Goal: Task Accomplishment & Management: Use online tool/utility

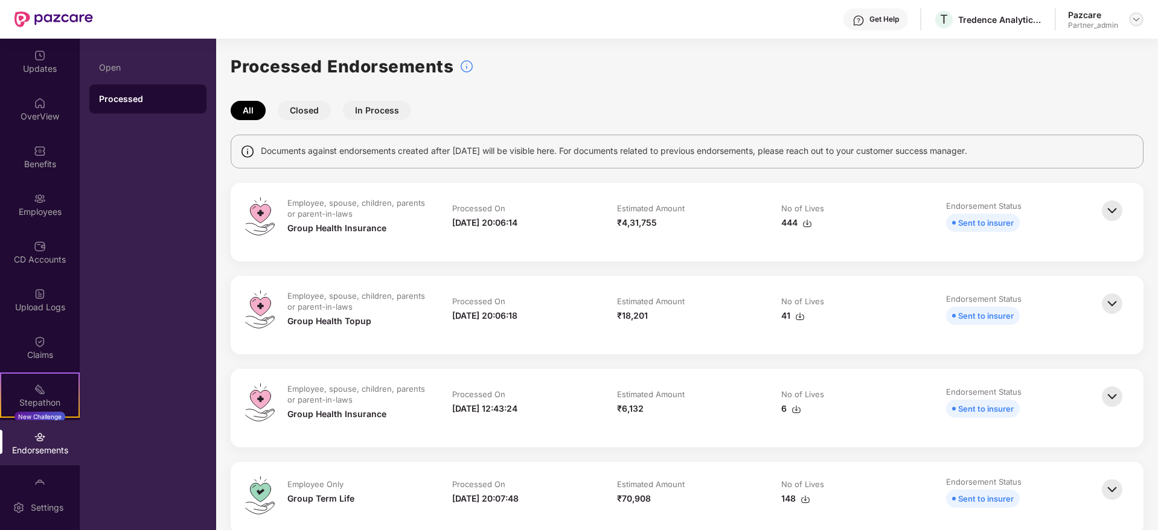
click at [1138, 19] on img at bounding box center [1136, 19] width 10 height 10
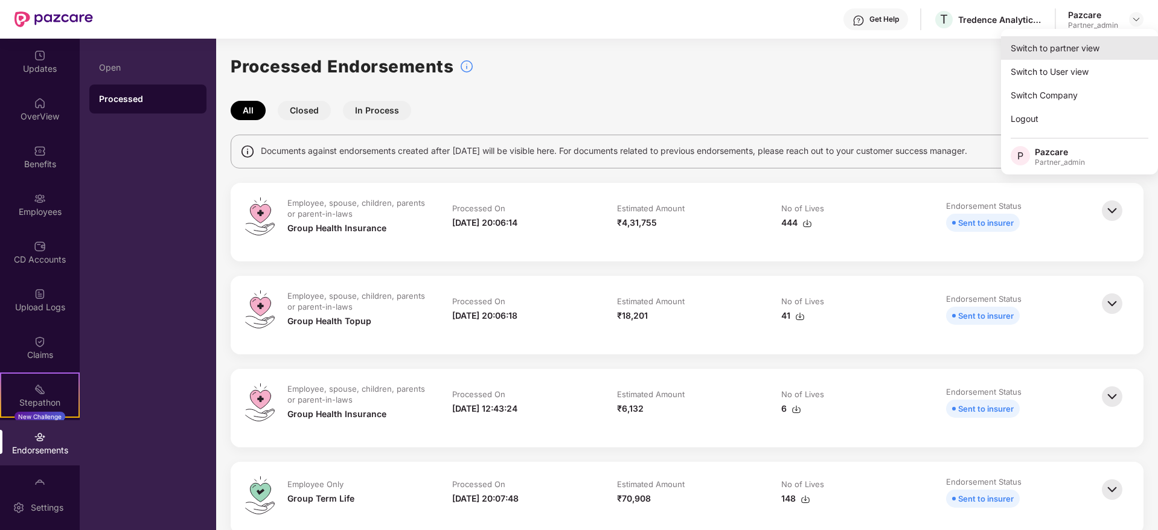
click at [1068, 54] on div "Switch to partner view" at bounding box center [1079, 48] width 157 height 24
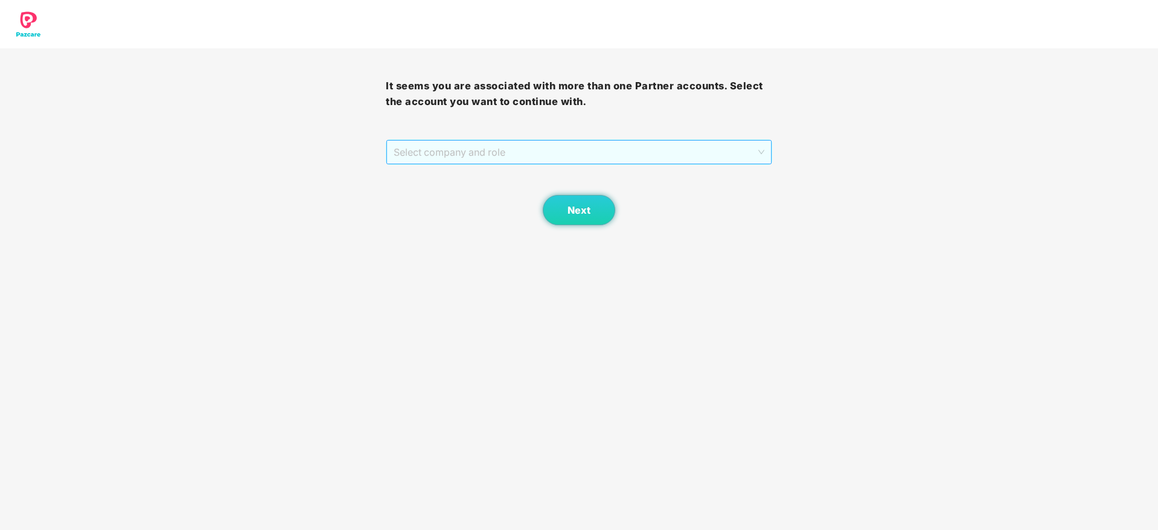
click at [596, 152] on span "Select company and role" at bounding box center [579, 152] width 370 height 23
click at [528, 198] on div "Pazcare - PARTNER_ADMIN" at bounding box center [579, 195] width 371 height 13
click at [583, 210] on span "Next" at bounding box center [578, 210] width 23 height 11
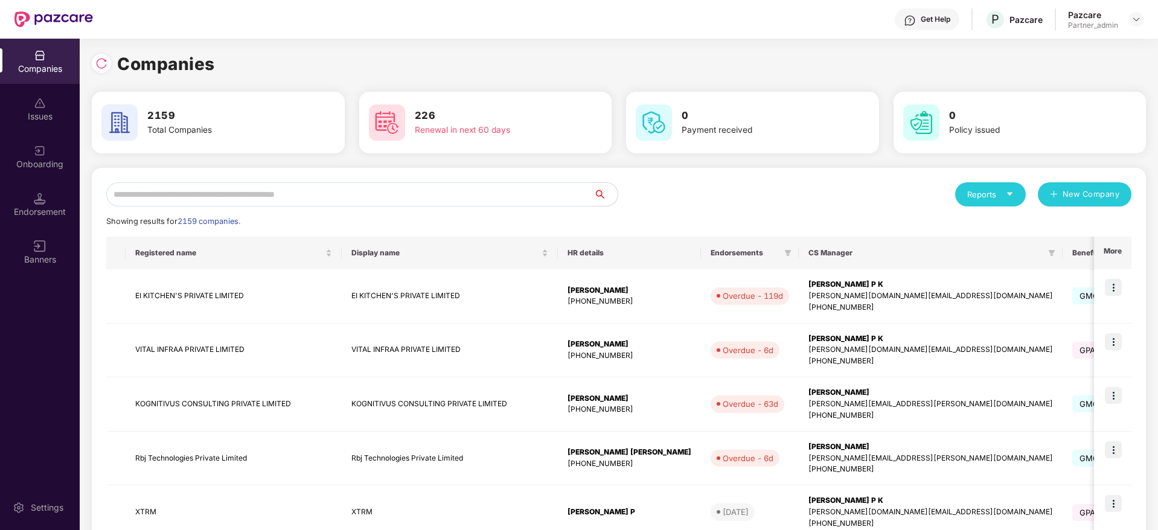
drag, startPoint x: 234, startPoint y: 193, endPoint x: 208, endPoint y: 180, distance: 29.7
click at [208, 180] on div "Reports New Company Showing results for 2159 companies. Registered name Display…" at bounding box center [619, 518] width 1054 height 700
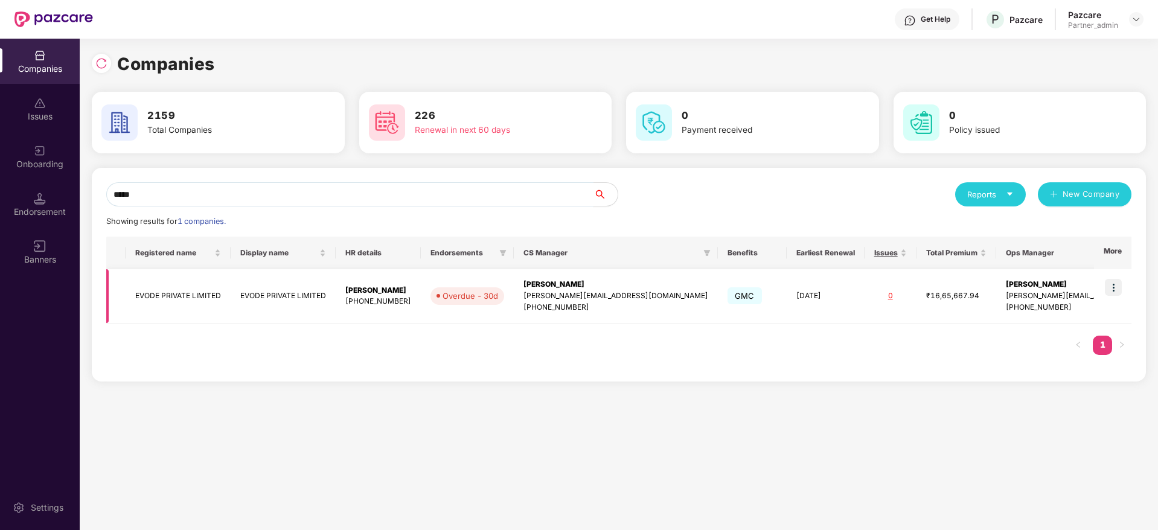
type input "*****"
click at [1108, 296] on td at bounding box center [1112, 296] width 37 height 54
click at [1111, 294] on img at bounding box center [1113, 287] width 17 height 17
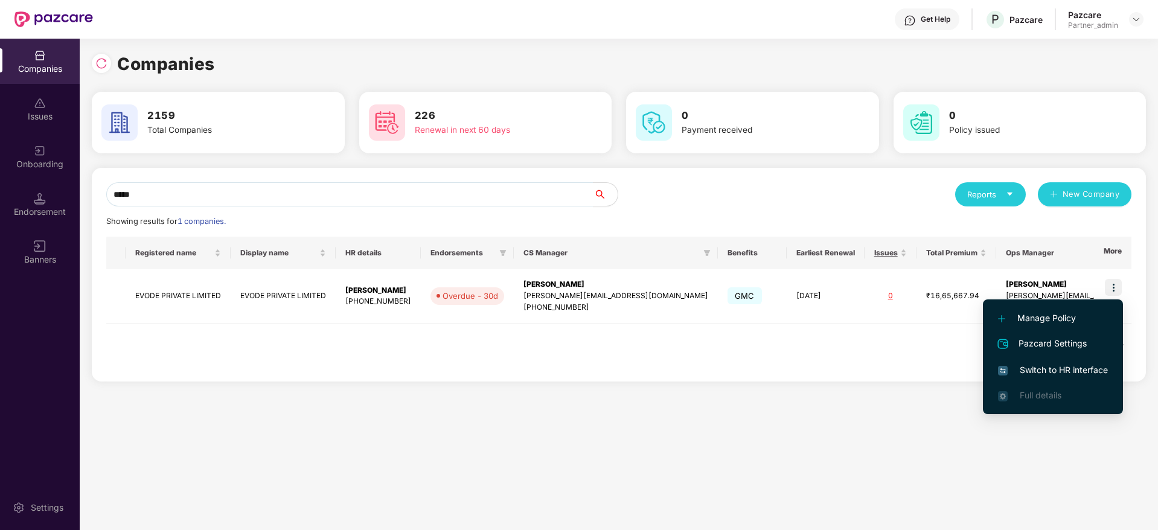
click at [1043, 366] on span "Switch to HR interface" at bounding box center [1053, 369] width 110 height 13
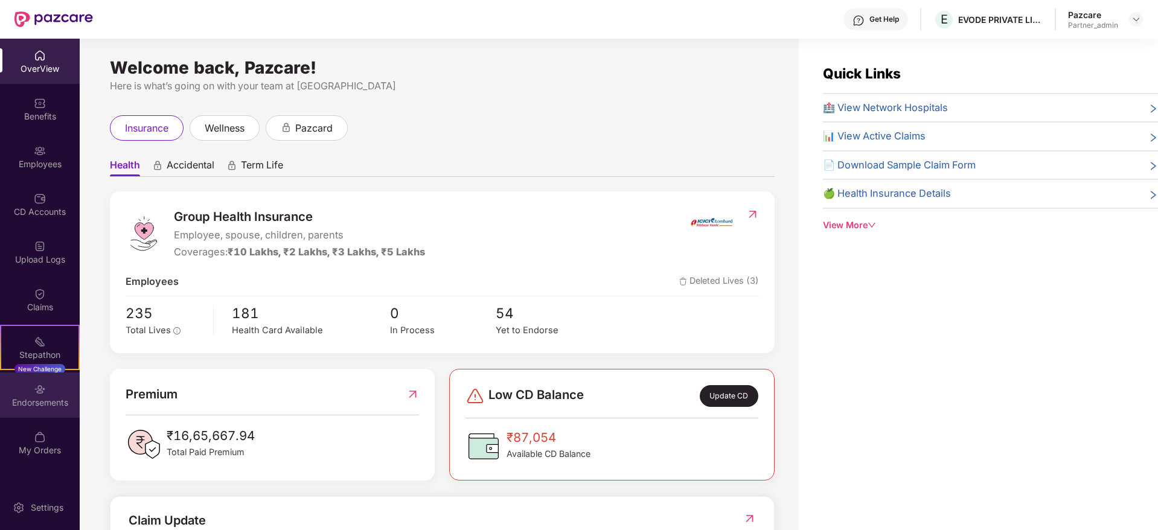
click at [16, 382] on div "Endorsements" at bounding box center [40, 394] width 80 height 45
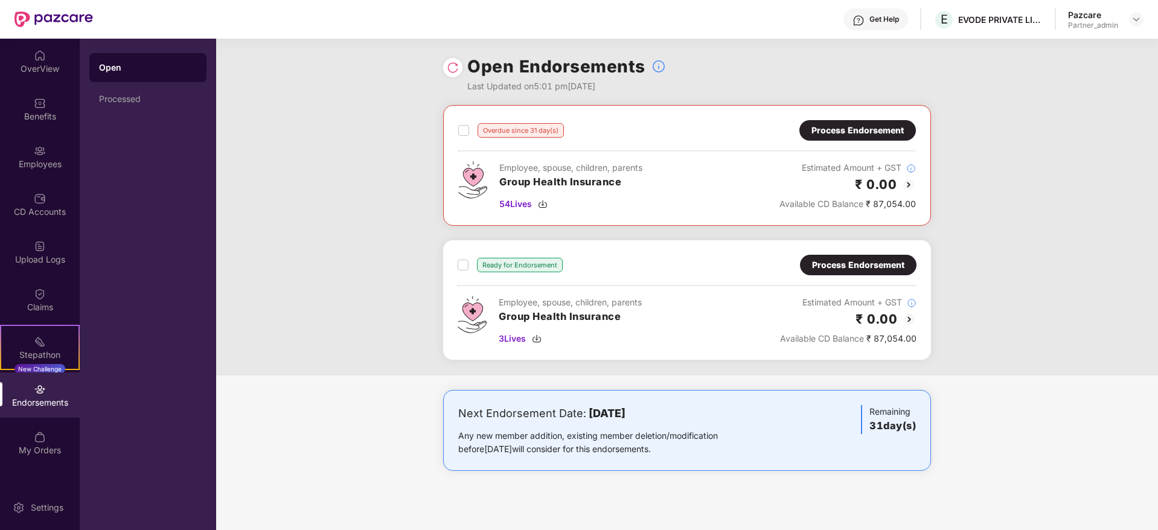
click at [884, 126] on div "Process Endorsement" at bounding box center [857, 130] width 92 height 13
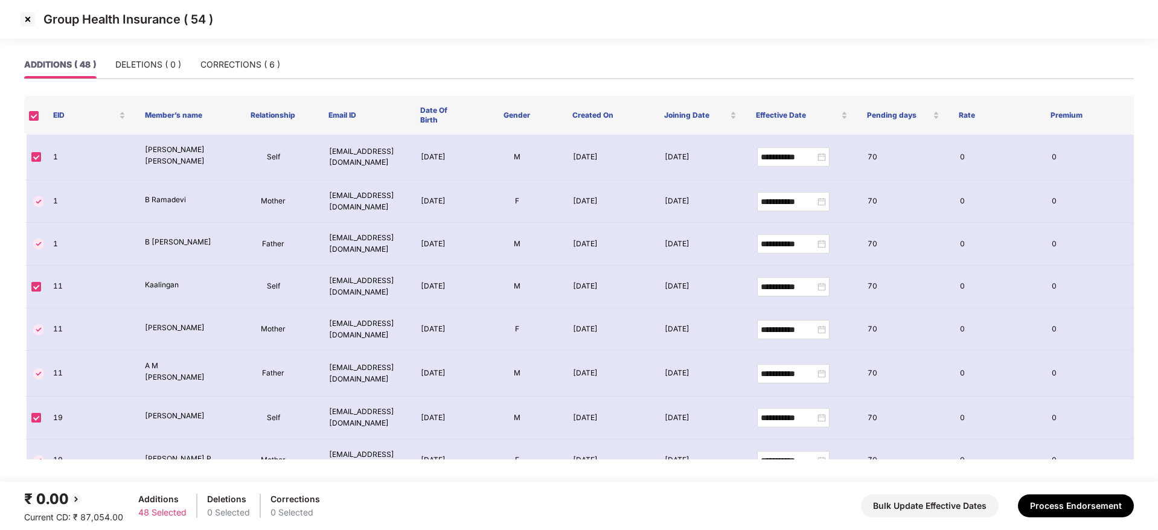
drag, startPoint x: 43, startPoint y: 120, endPoint x: 37, endPoint y: 121, distance: 6.2
click at [39, 121] on th at bounding box center [33, 115] width 19 height 39
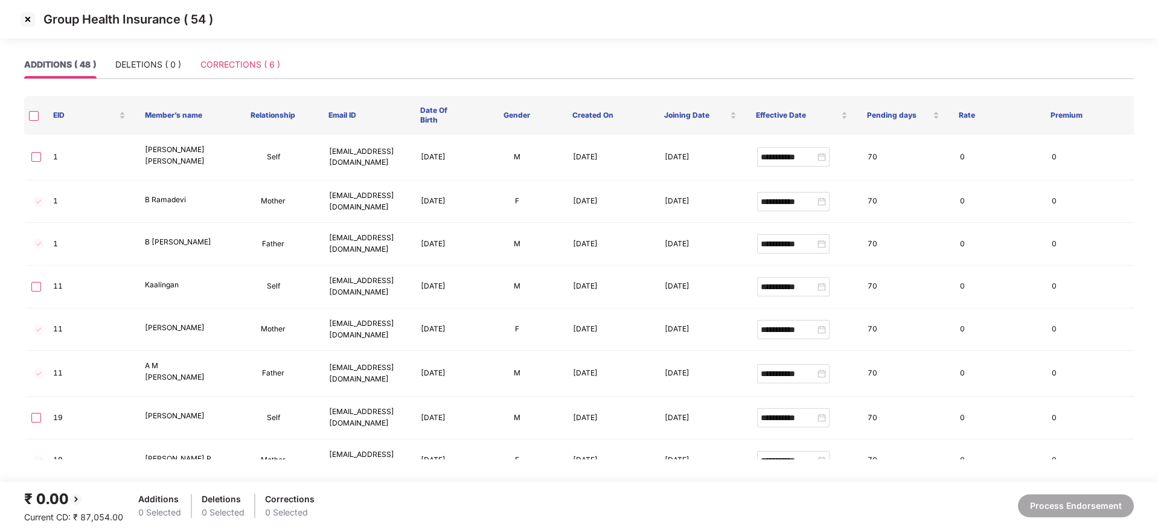
click at [263, 72] on div "CORRECTIONS ( 6 )" at bounding box center [240, 65] width 80 height 28
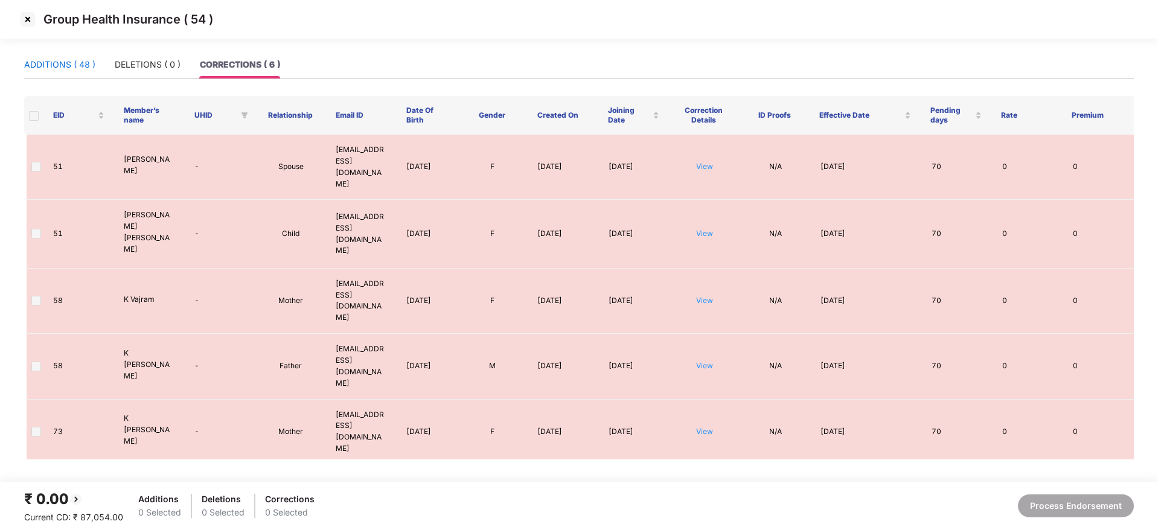
click at [48, 65] on div "ADDITIONS ( 48 )" at bounding box center [59, 64] width 71 height 13
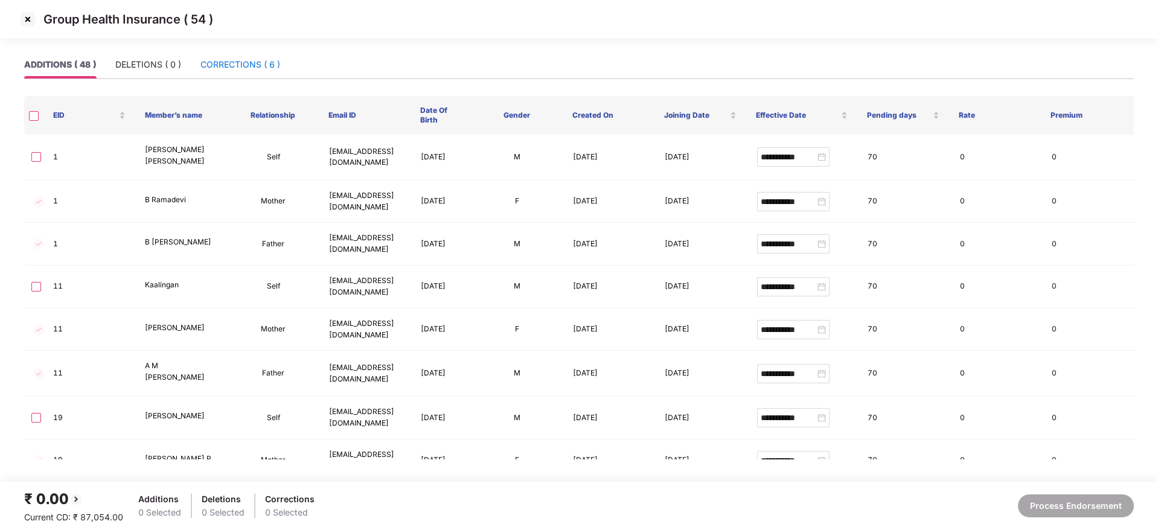
click at [271, 66] on div "CORRECTIONS ( 6 )" at bounding box center [240, 64] width 80 height 13
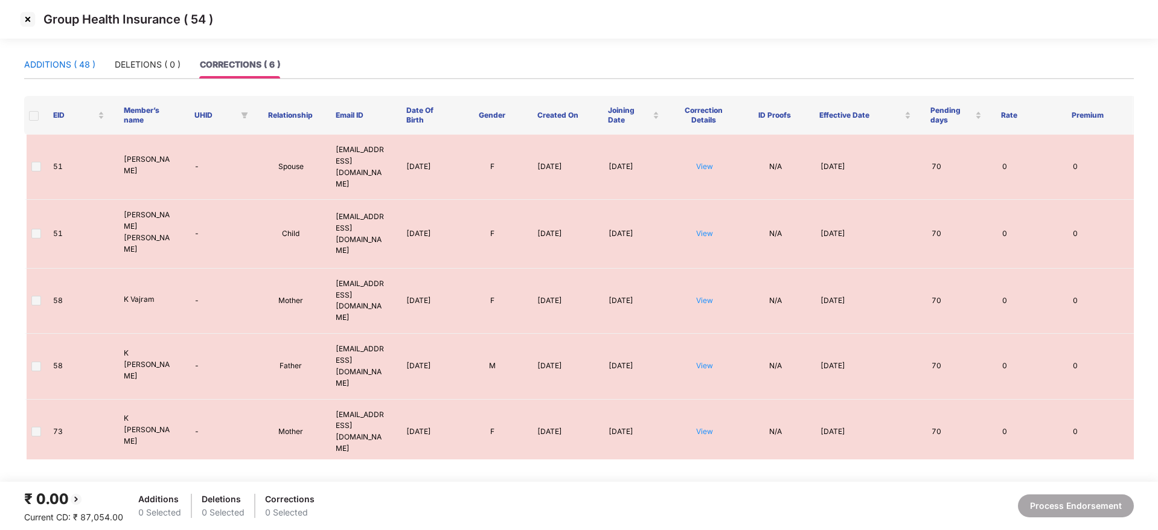
click at [65, 58] on div "ADDITIONS ( 48 )" at bounding box center [59, 64] width 71 height 13
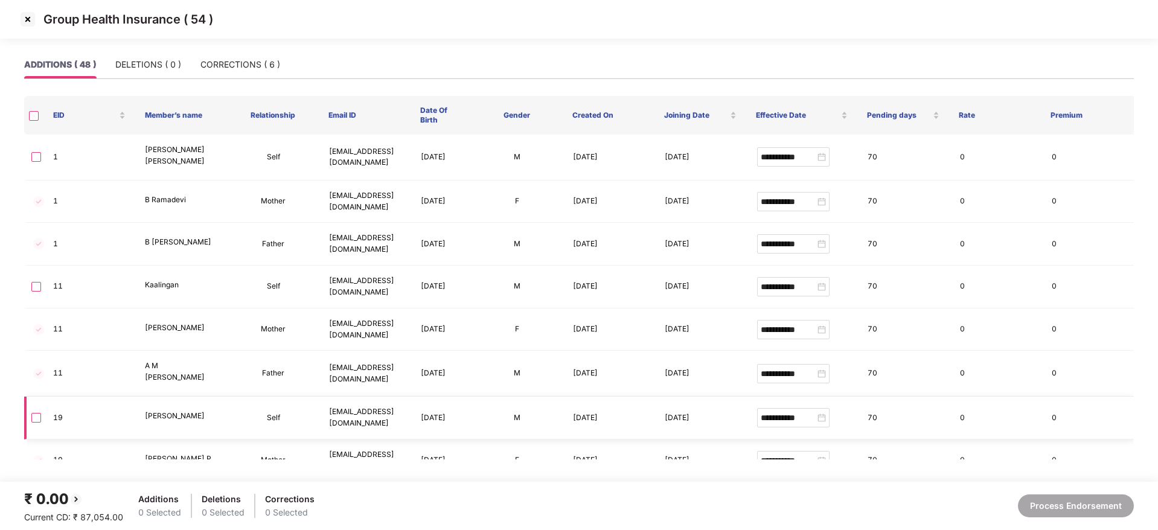
scroll to position [827, 0]
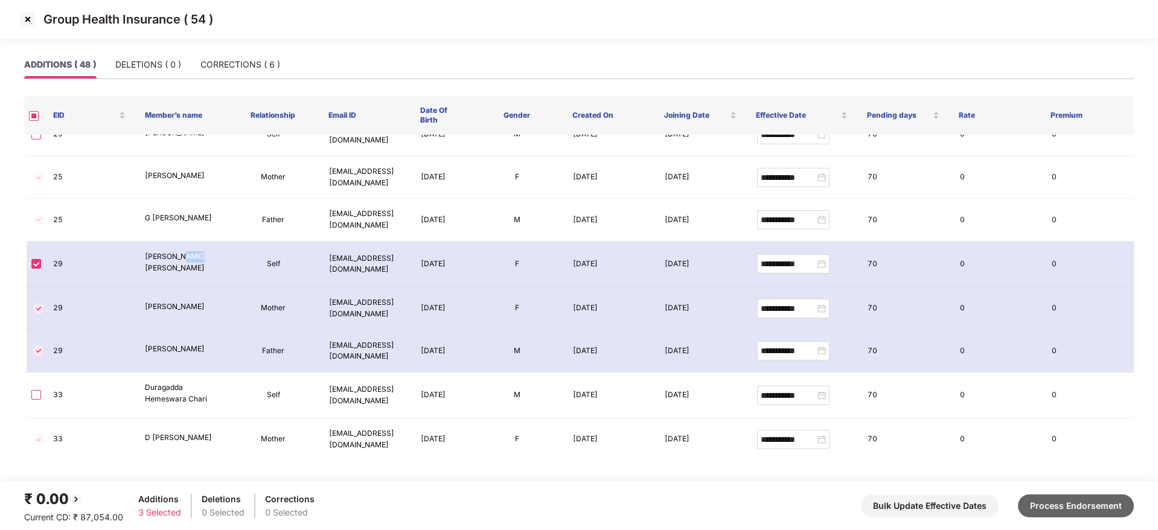
click at [1110, 512] on button "Process Endorsement" at bounding box center [1076, 505] width 116 height 23
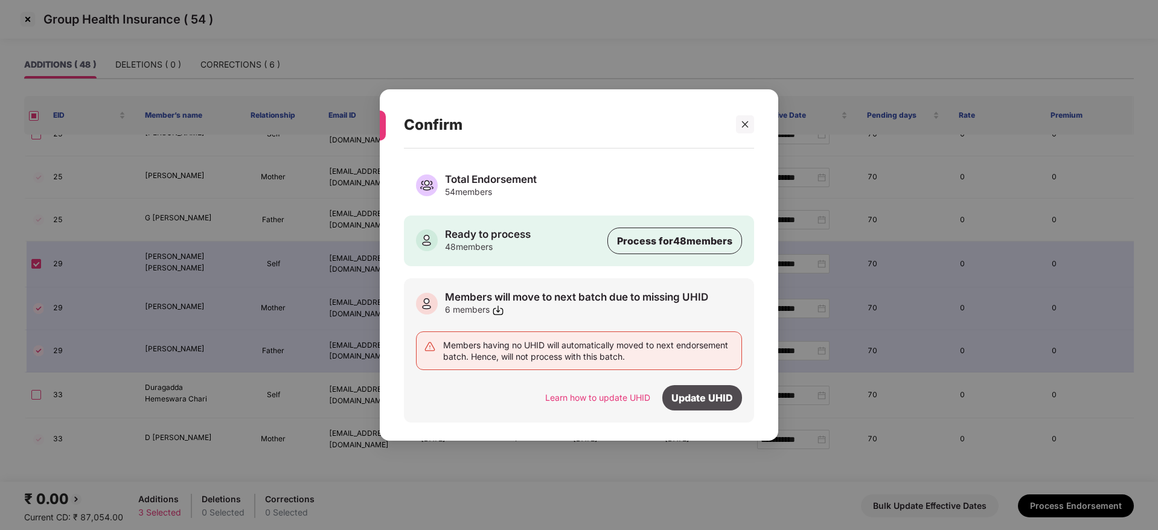
click at [717, 400] on div "Update UHID" at bounding box center [702, 397] width 80 height 25
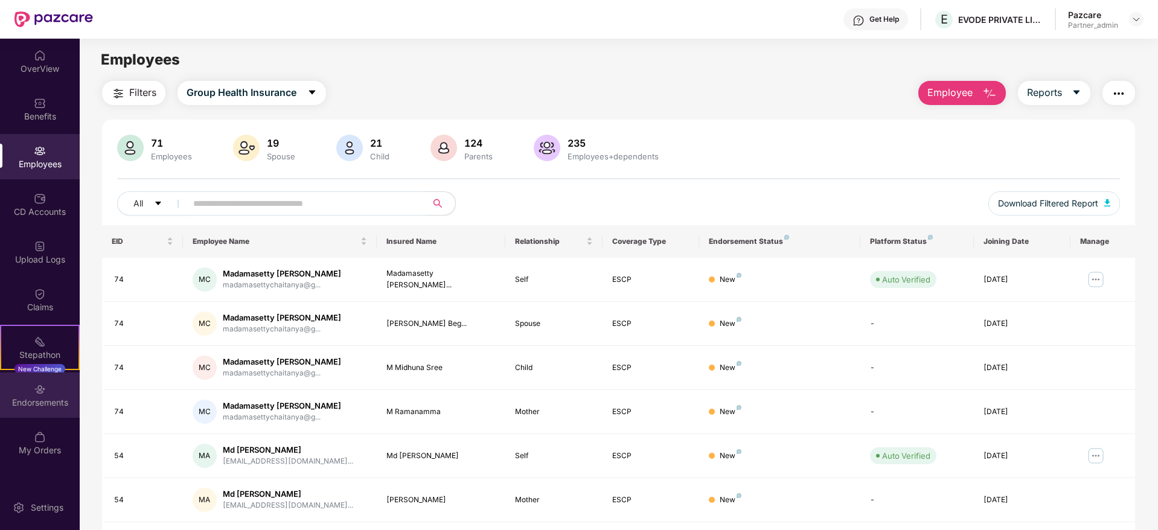
click at [43, 411] on div "Endorsements" at bounding box center [40, 394] width 80 height 45
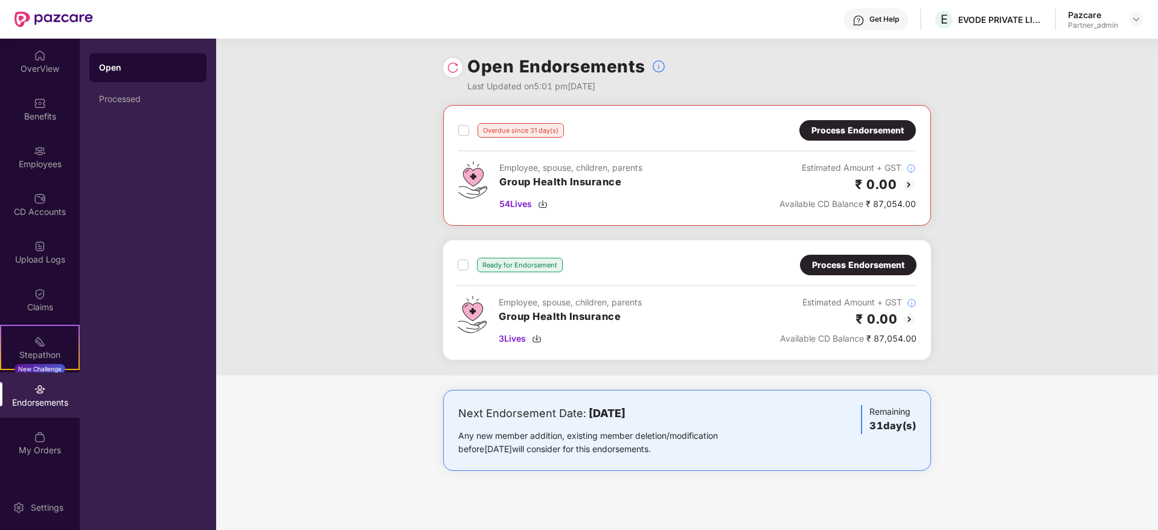
click at [852, 132] on div "Process Endorsement" at bounding box center [857, 130] width 92 height 13
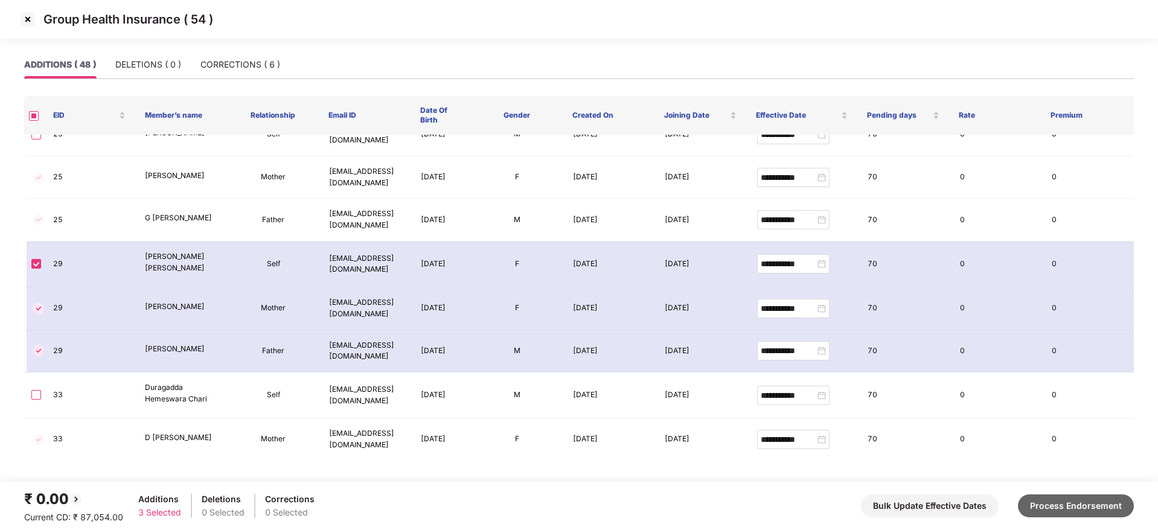
click at [1088, 513] on button "Process Endorsement" at bounding box center [1076, 505] width 116 height 23
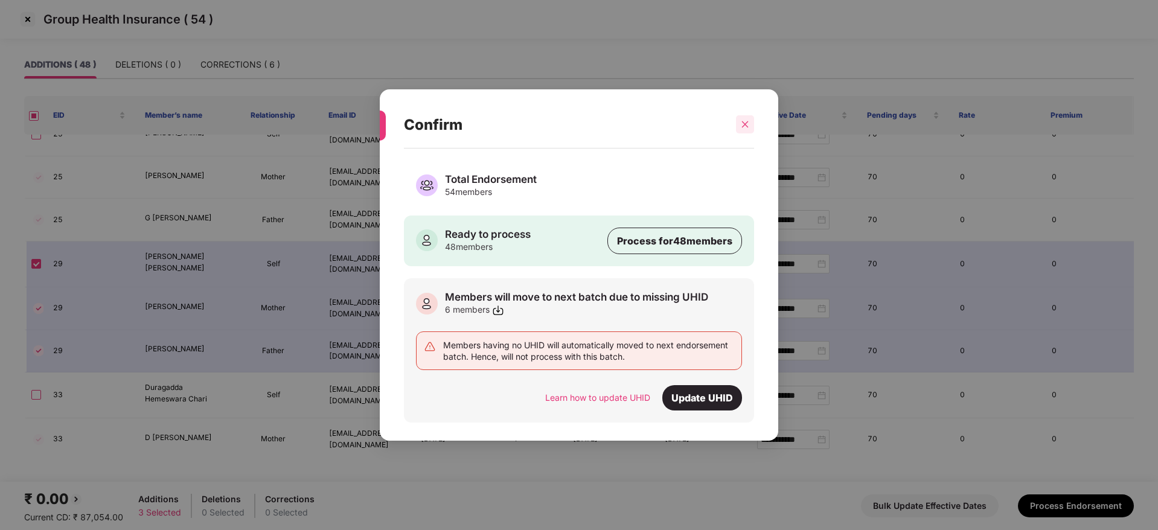
click at [747, 126] on icon "close" at bounding box center [745, 124] width 7 height 7
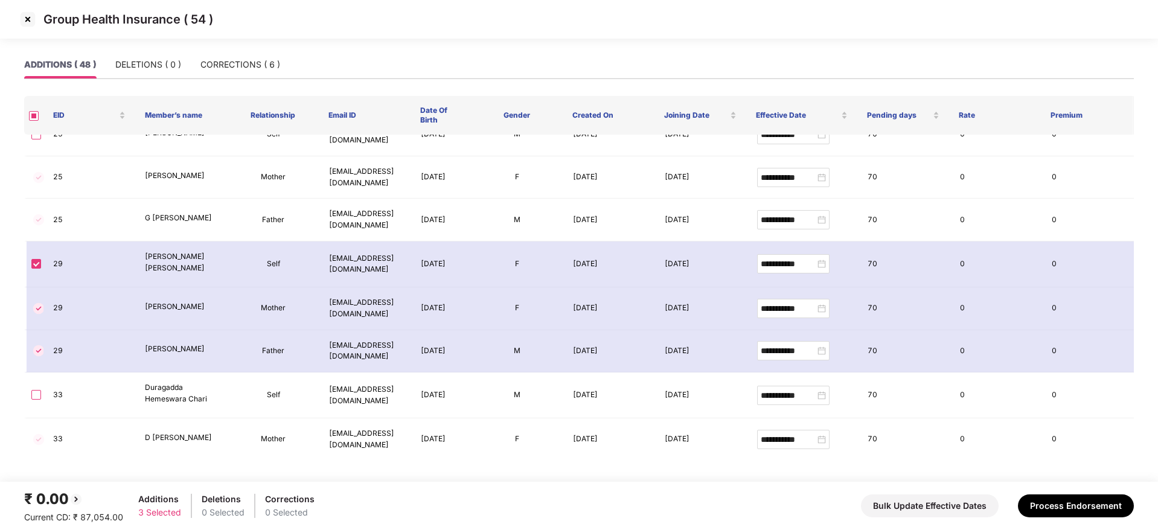
click at [25, 21] on img at bounding box center [27, 19] width 19 height 19
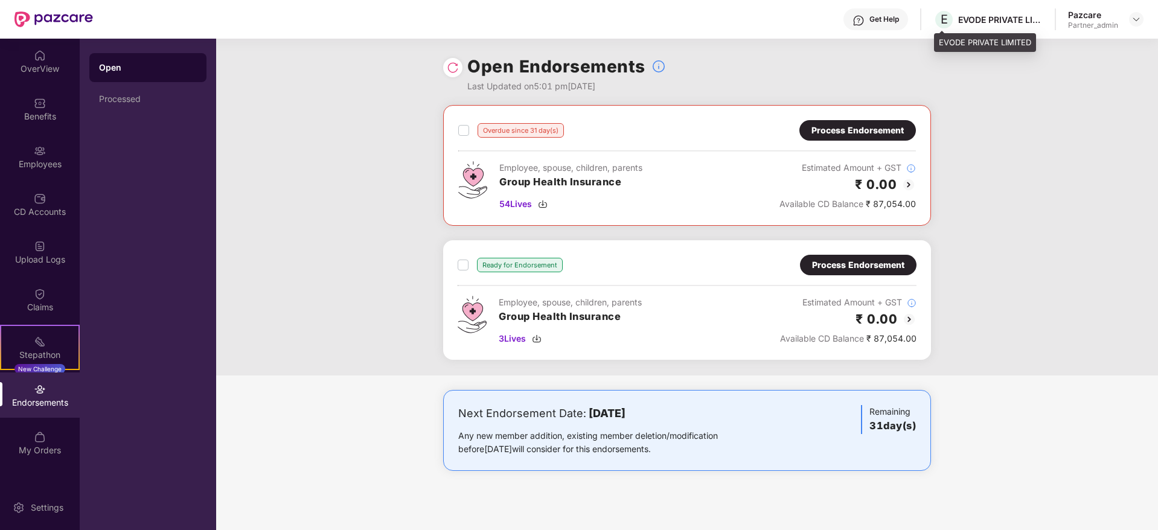
click at [966, 21] on div "EVODE PRIVATE LIMITED" at bounding box center [1000, 19] width 85 height 11
click at [972, 26] on div "E EVODE PRIVATE LIMITED" at bounding box center [987, 19] width 109 height 21
click at [963, 21] on div "EVODE PRIVATE LIMITED" at bounding box center [1000, 19] width 85 height 11
drag, startPoint x: 959, startPoint y: 19, endPoint x: 1041, endPoint y: 25, distance: 82.3
click at [1041, 25] on div "E EVODE PRIVATE LIMITED" at bounding box center [987, 19] width 109 height 21
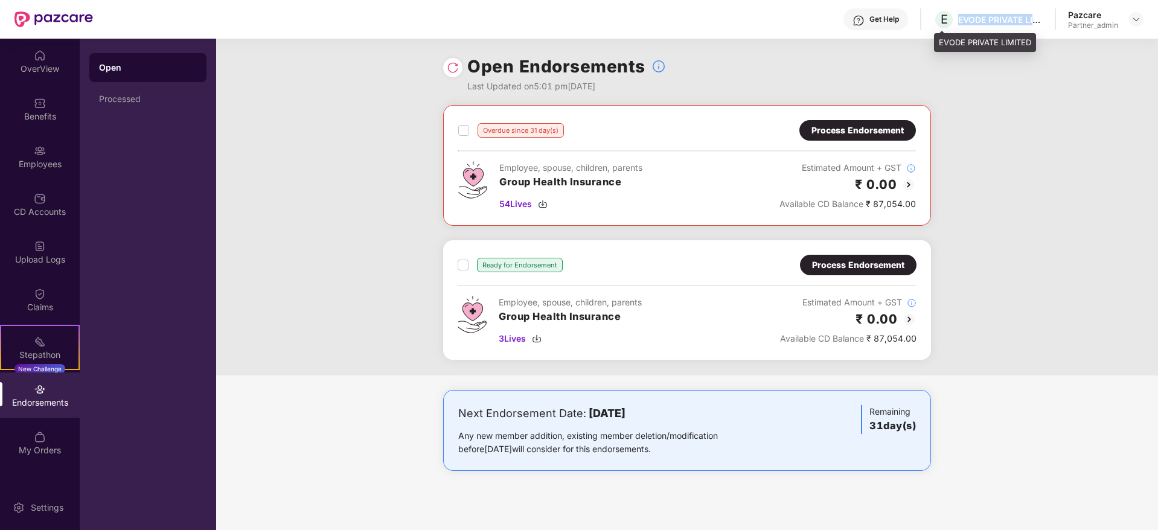
copy div "EVODE PRIVATE LIM"
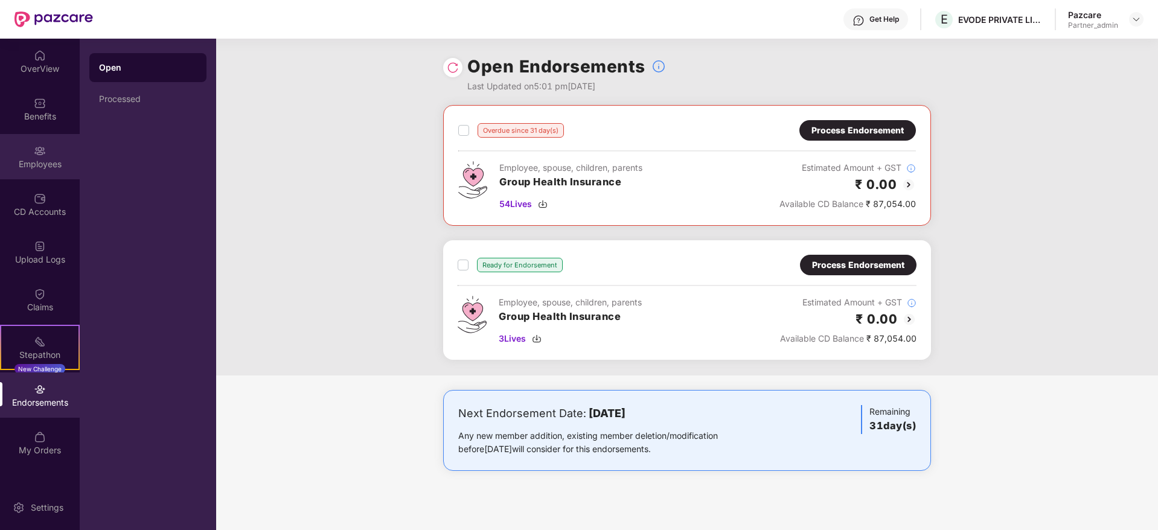
click at [45, 168] on div "Employees" at bounding box center [40, 164] width 80 height 12
